Goal: Task Accomplishment & Management: Use online tool/utility

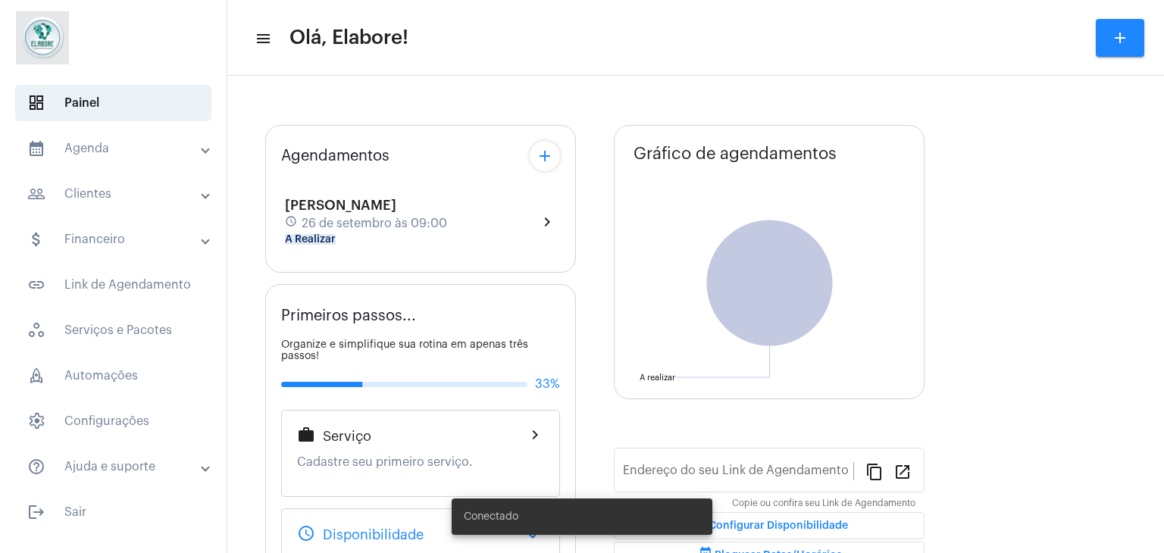
type input "[URL][DOMAIN_NAME]"
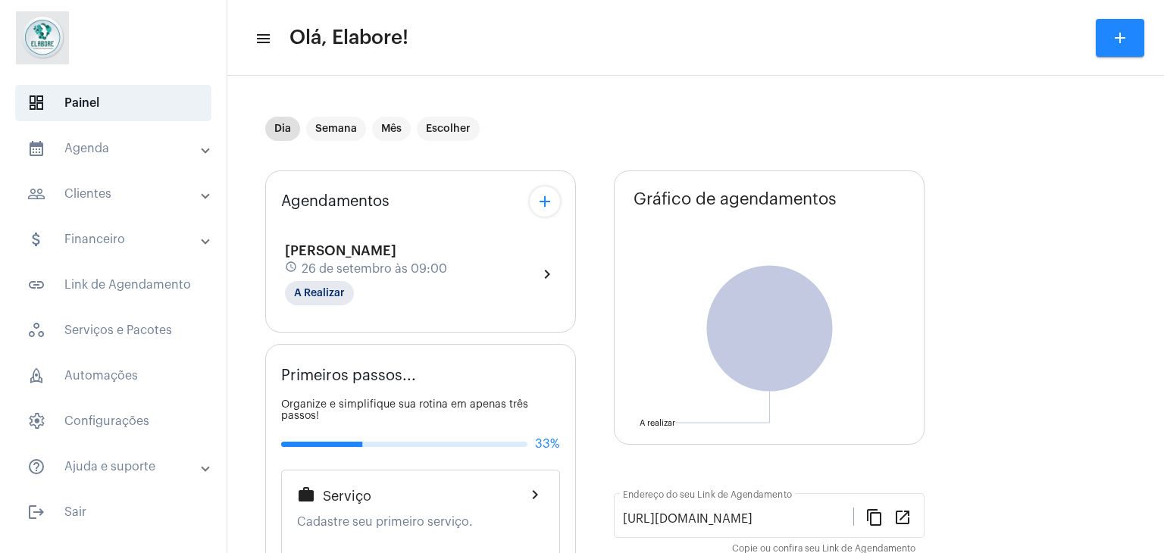
click at [440, 290] on div "[PERSON_NAME] schedule [DATE] 09:00 A Realizar" at bounding box center [366, 274] width 162 height 62
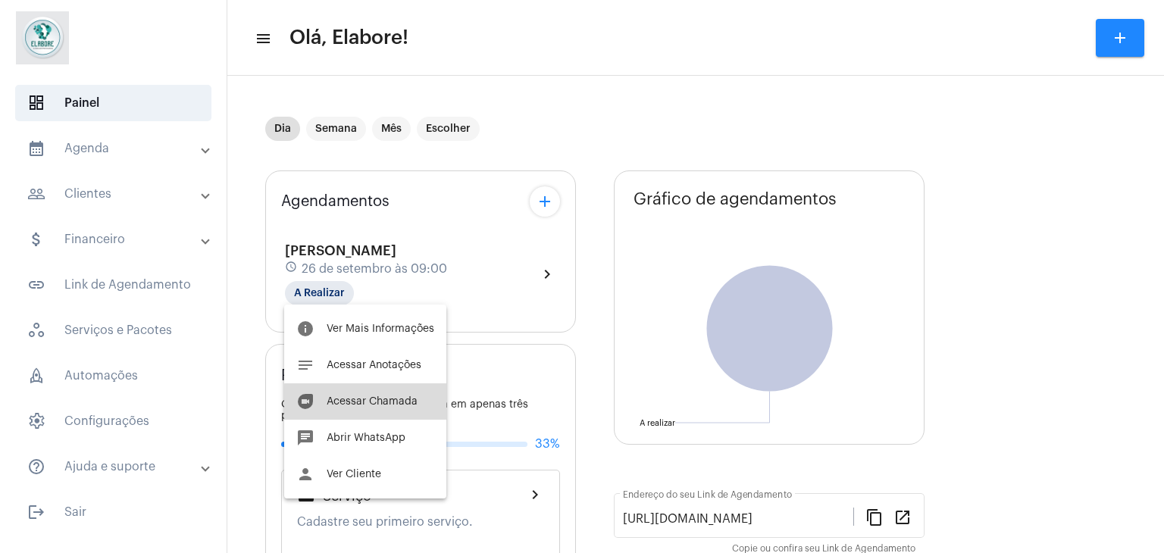
click at [388, 402] on span "Acessar Chamada" at bounding box center [372, 401] width 91 height 11
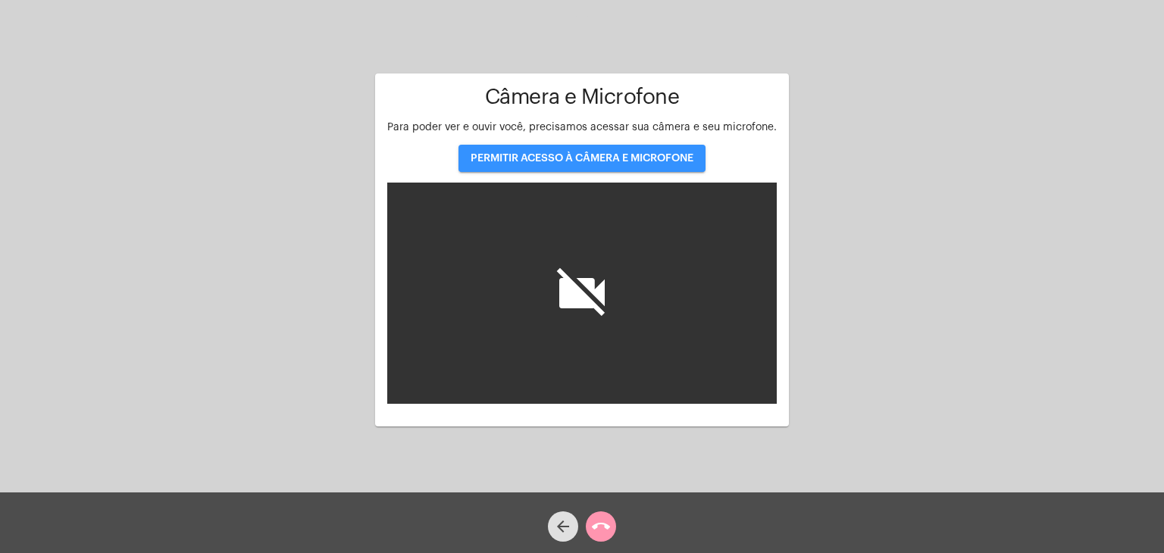
click at [575, 156] on span "PERMITIR ACESSO À CÂMERA E MICROFONE" at bounding box center [582, 158] width 223 height 11
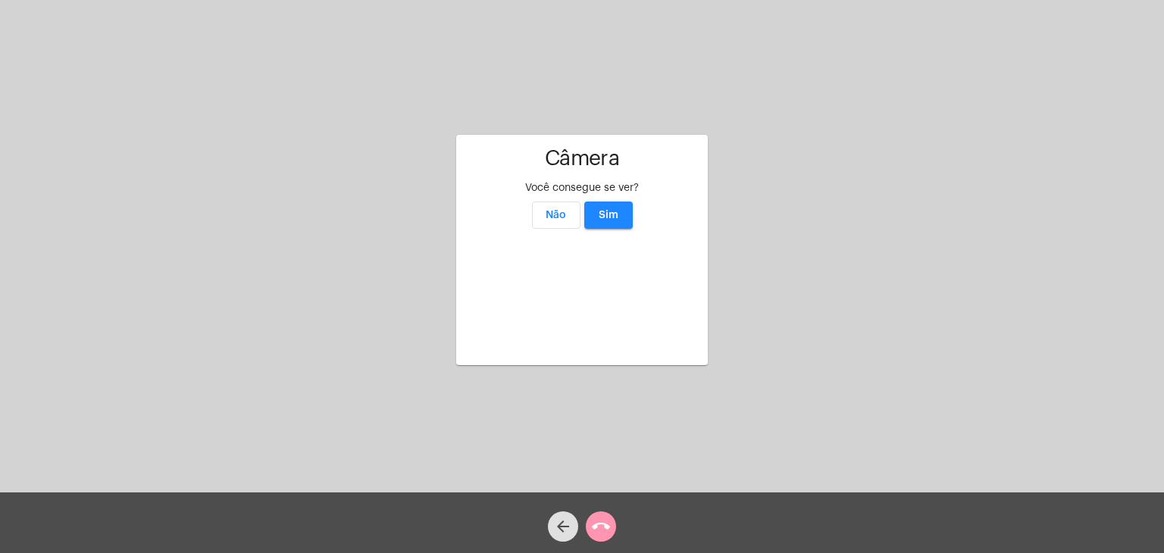
click at [611, 202] on button "Sim" at bounding box center [608, 215] width 49 height 27
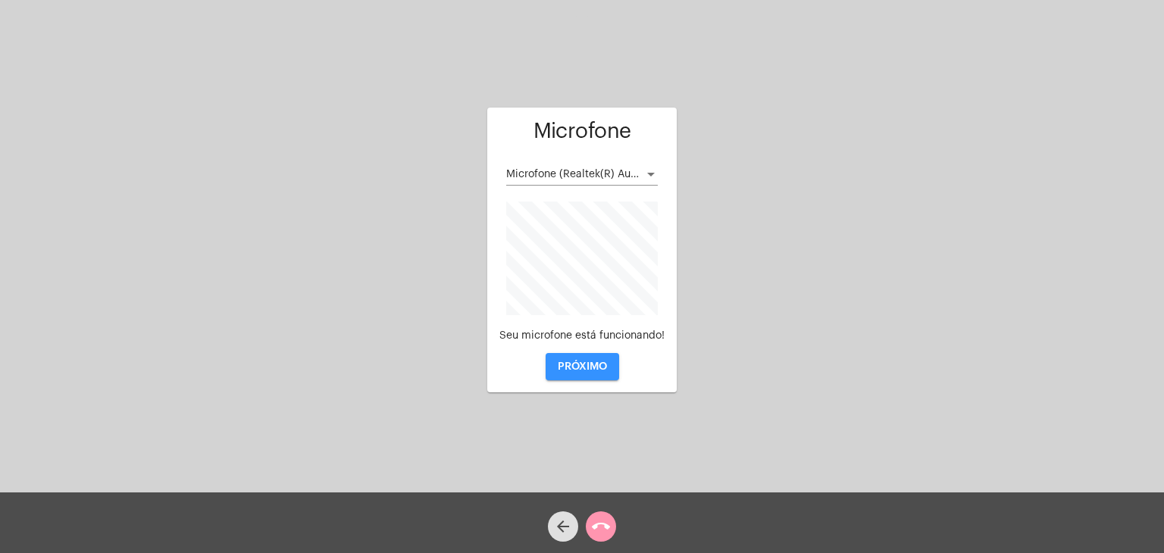
click at [575, 376] on button "PRÓXIMO" at bounding box center [583, 366] width 74 height 27
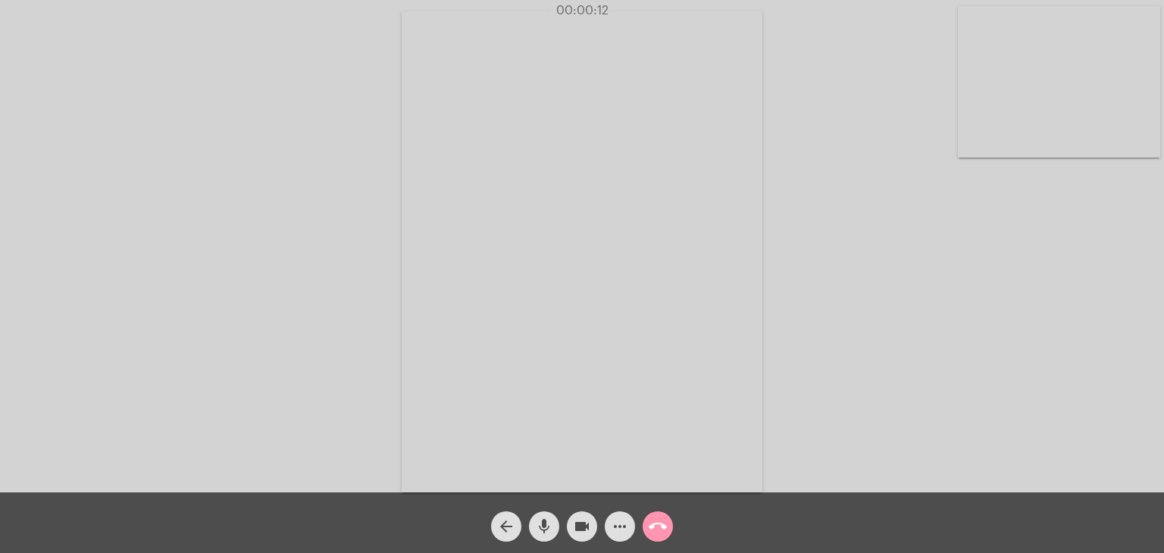
click at [813, 390] on div "Acessando Câmera e Microfone..." at bounding box center [582, 250] width 1161 height 493
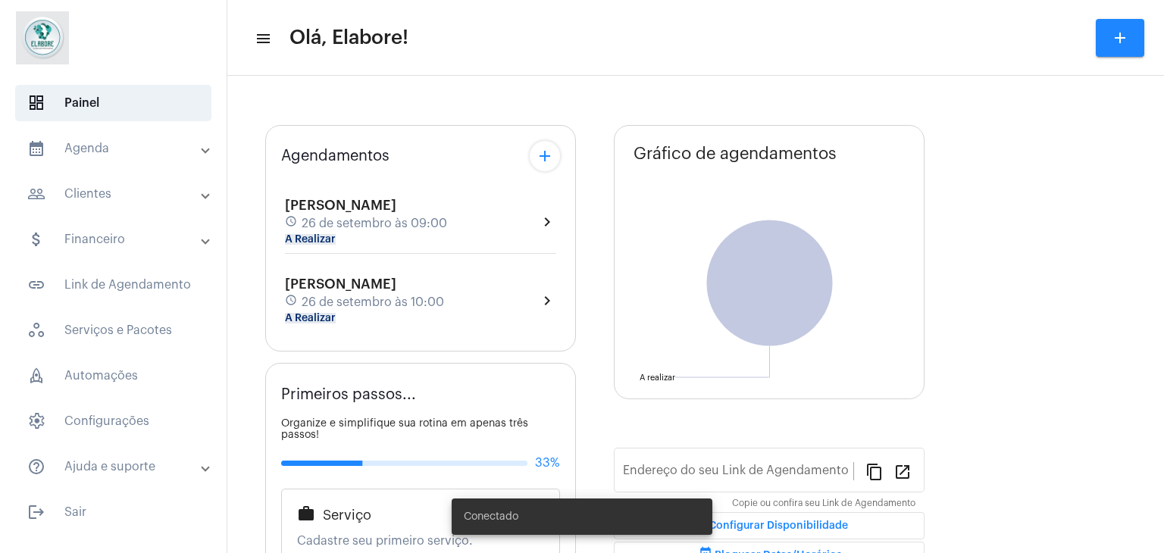
type input "[URL][DOMAIN_NAME]"
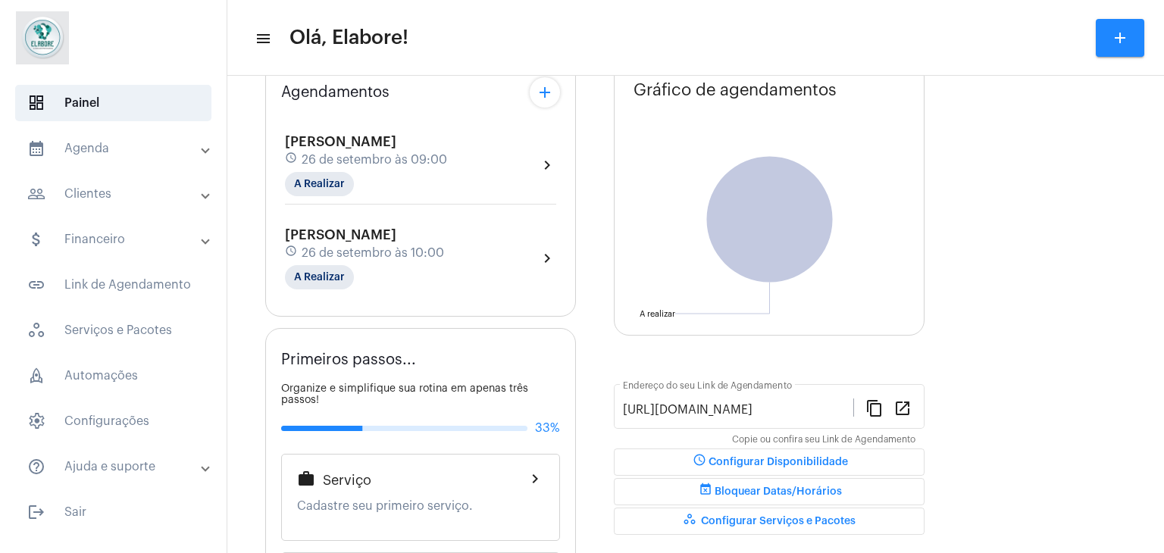
scroll to position [91, 0]
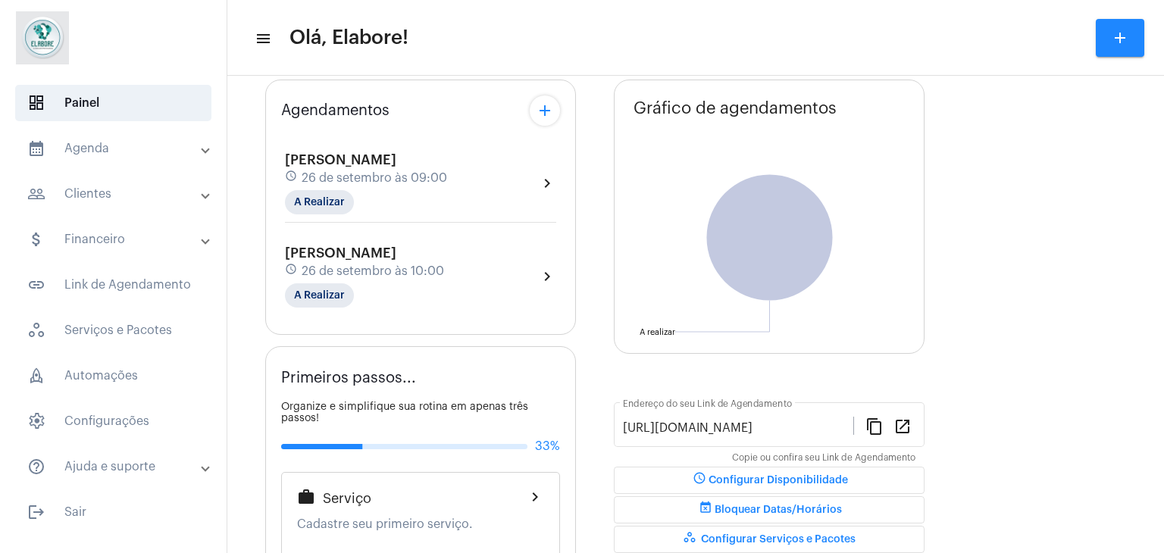
click at [376, 180] on span "26 de setembro às 09:00" at bounding box center [375, 178] width 146 height 14
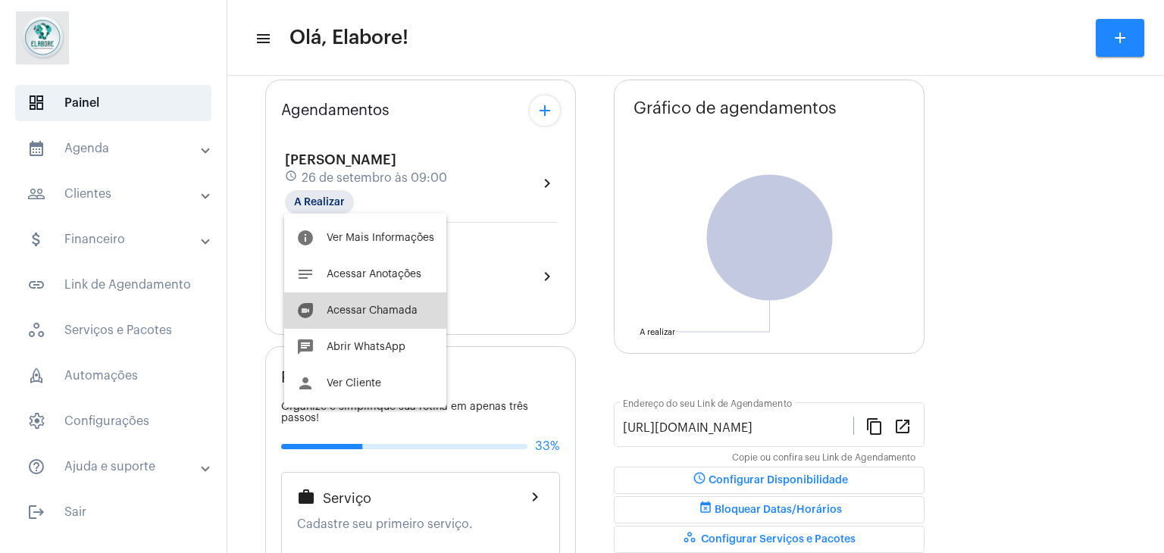
click at [390, 309] on span "Acessar Chamada" at bounding box center [372, 310] width 91 height 11
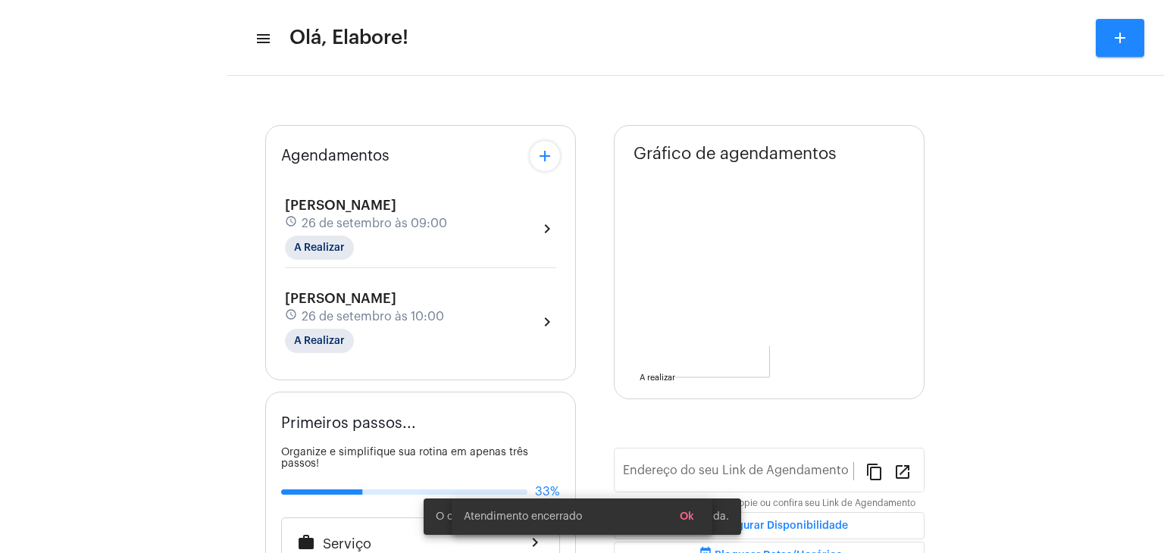
type input "[URL][DOMAIN_NAME]"
